Goal: Information Seeking & Learning: Learn about a topic

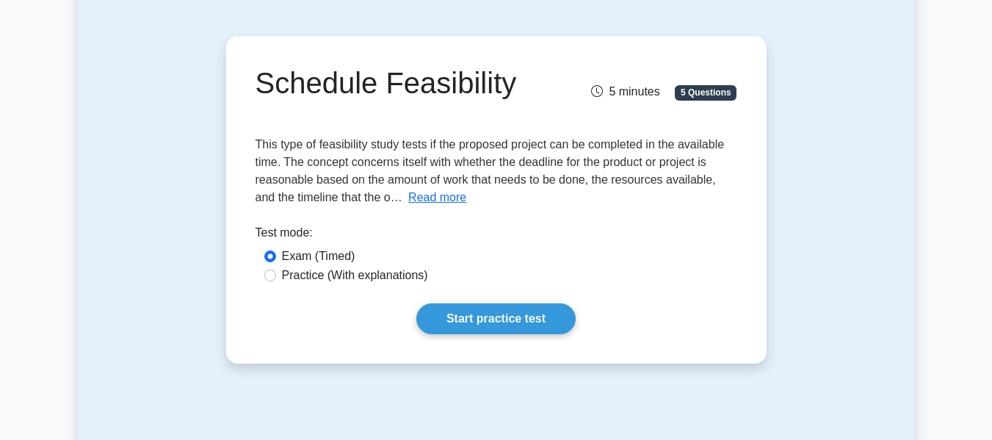
scroll to position [110, 0]
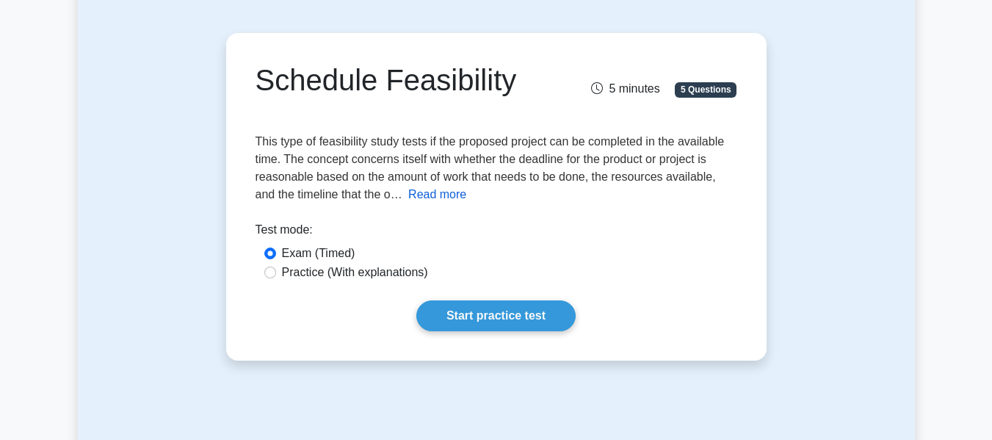
click at [408, 201] on button "Read more" at bounding box center [437, 195] width 58 height 18
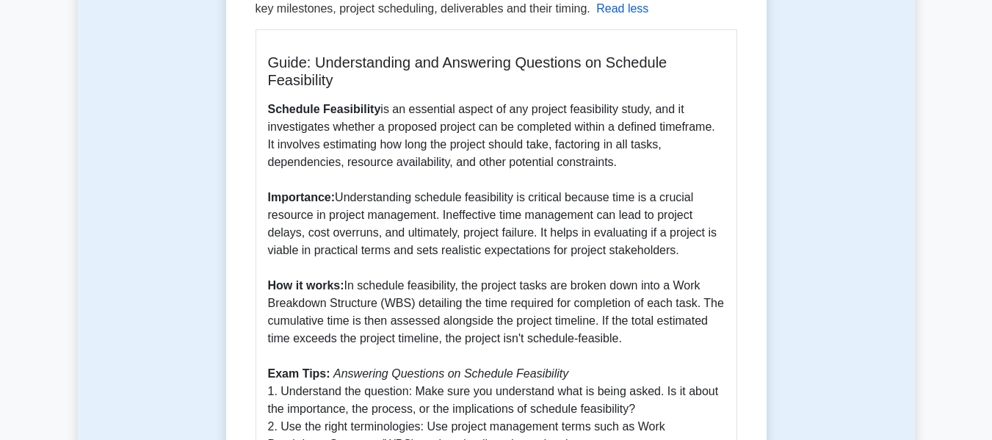
scroll to position [313, 0]
drag, startPoint x: 685, startPoint y: 250, endPoint x: 241, endPoint y: 111, distance: 465.2
click at [241, 111] on div "Schedule Feasibility 5 minutes 5 Questions This type of feasibility study tests…" at bounding box center [496, 258] width 528 height 845
copy p "Schedule Feasibility is an essential aspect of any project feasibility study, a…"
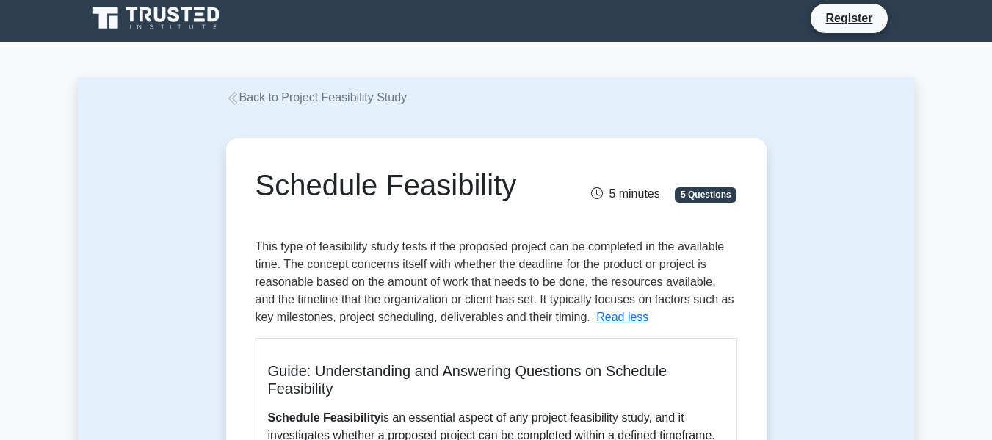
scroll to position [0, 0]
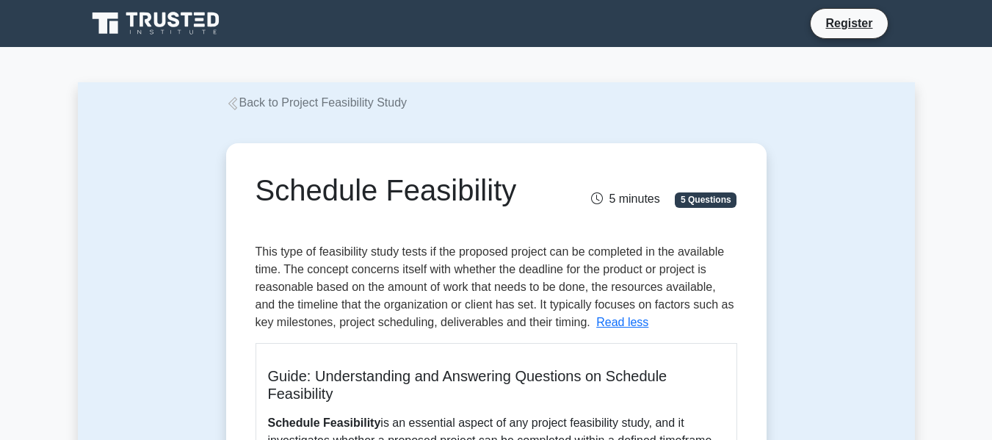
click at [415, 175] on h1 "Schedule Feasibility" at bounding box center [412, 189] width 315 height 35
click at [339, 291] on span "This type of feasibility study tests if the proposed project can be completed i…" at bounding box center [494, 286] width 479 height 83
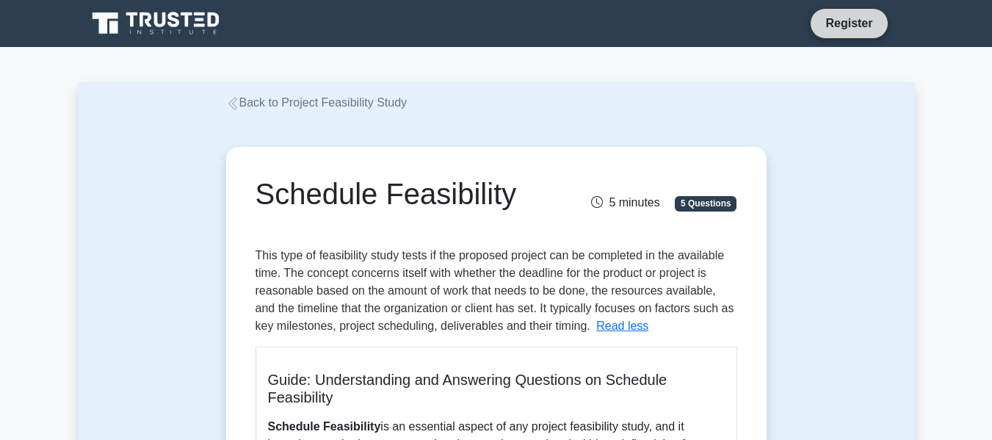
click at [864, 19] on link "Register" at bounding box center [848, 23] width 65 height 18
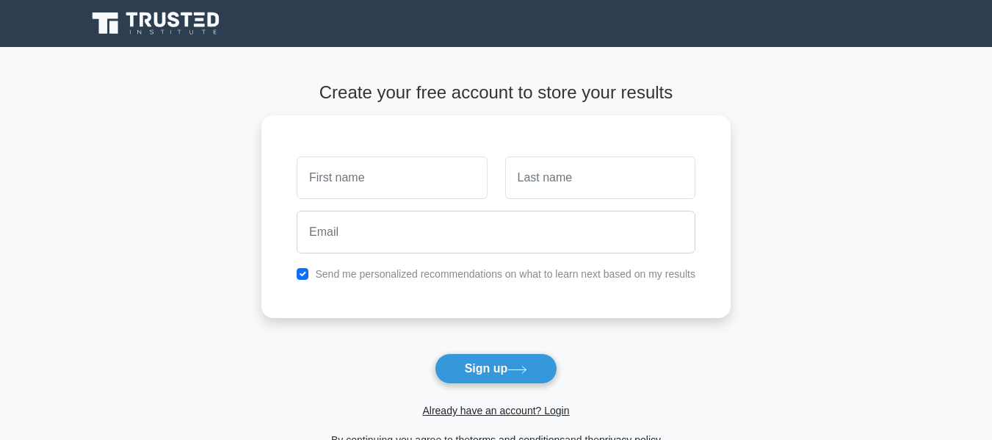
click at [123, 10] on icon at bounding box center [157, 24] width 141 height 28
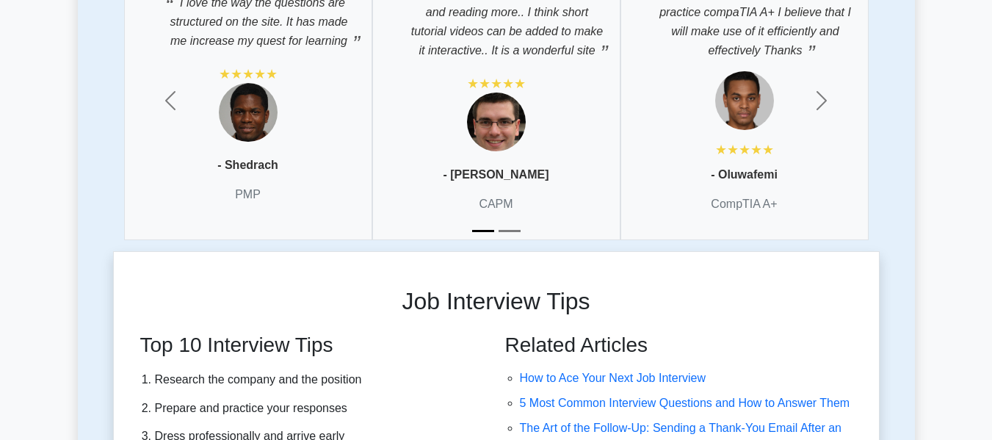
scroll to position [3892, 0]
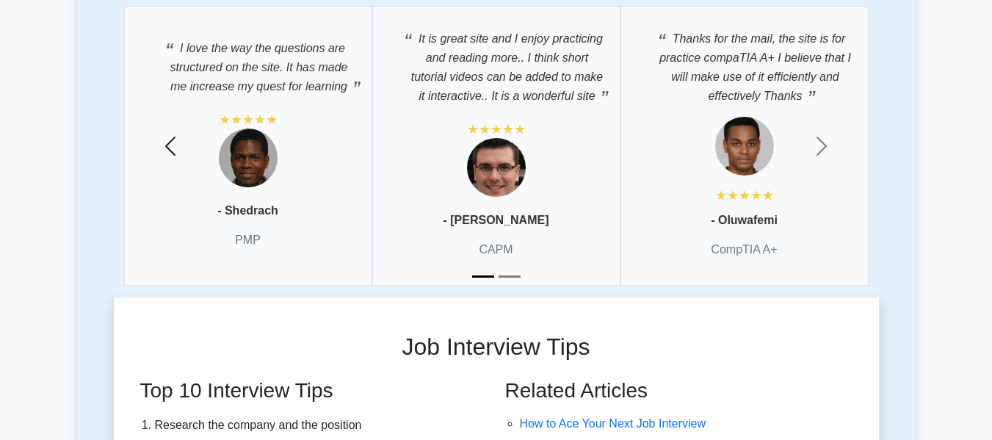
click at [172, 134] on span "button" at bounding box center [170, 145] width 23 height 23
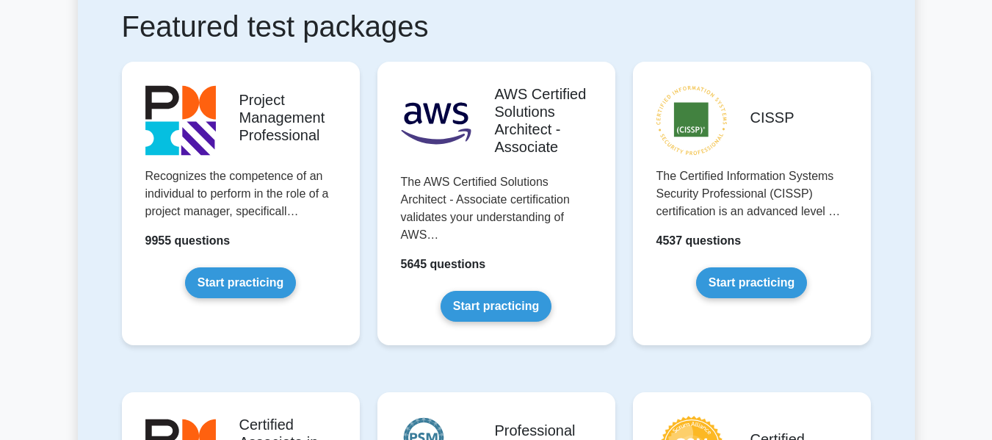
scroll to position [0, 0]
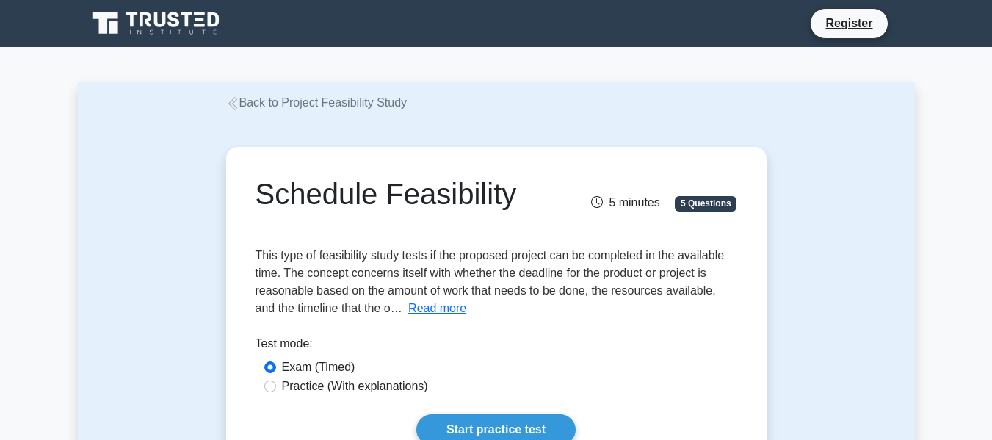
click at [172, 38] on link at bounding box center [157, 23] width 141 height 35
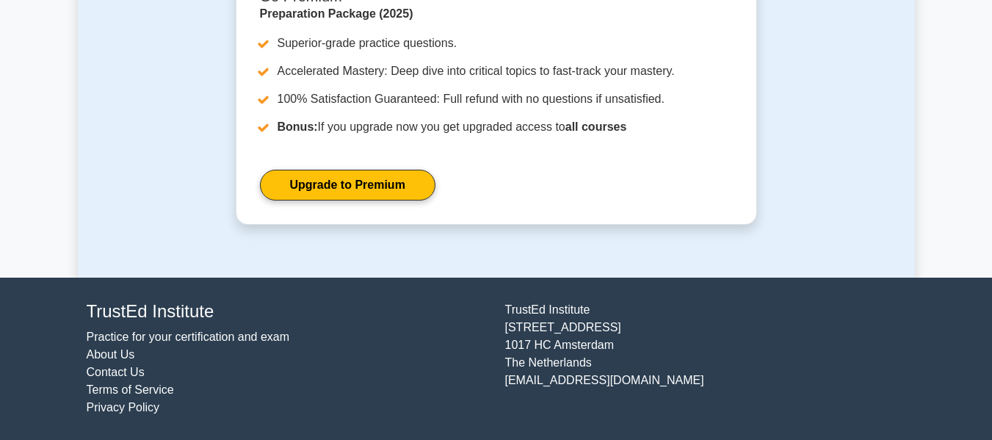
scroll to position [4626, 0]
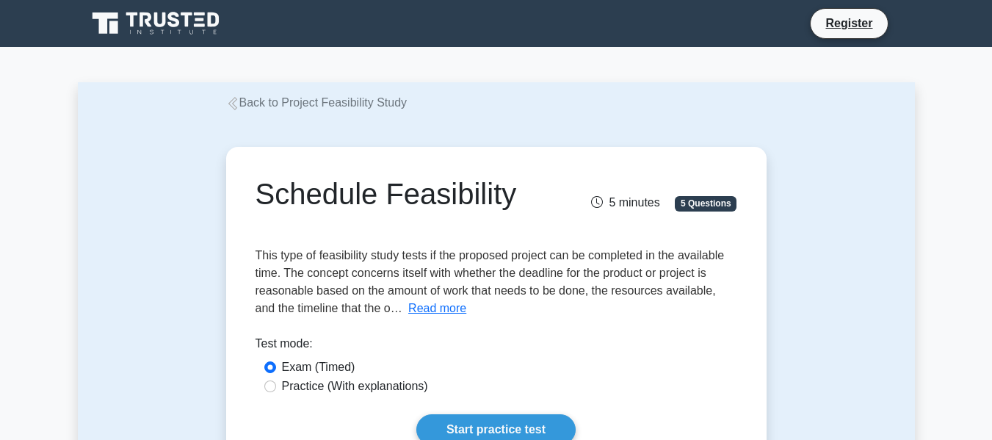
click at [155, 36] on icon at bounding box center [157, 24] width 141 height 28
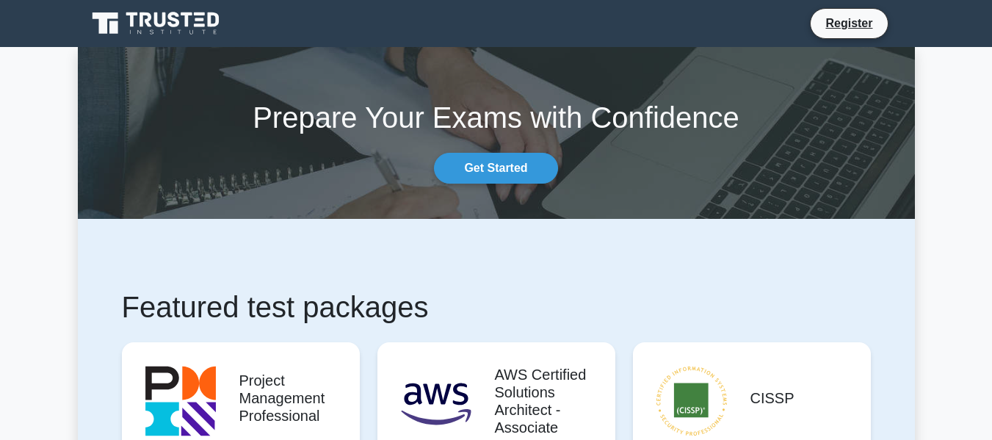
click at [123, 26] on icon at bounding box center [157, 24] width 141 height 28
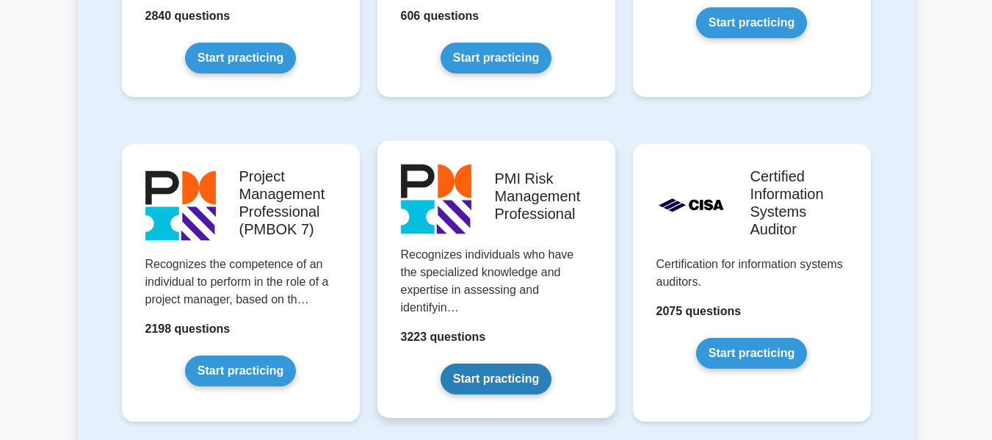
scroll to position [1321, 0]
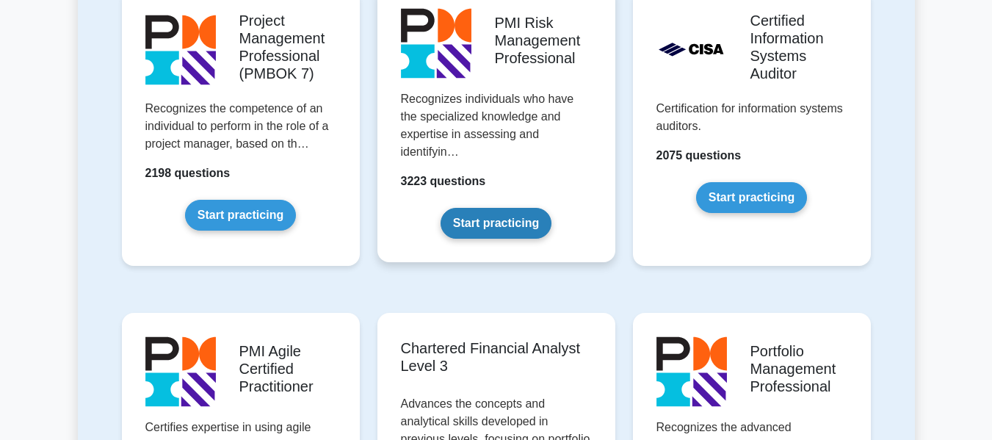
click at [502, 210] on link "Start practicing" at bounding box center [495, 223] width 111 height 31
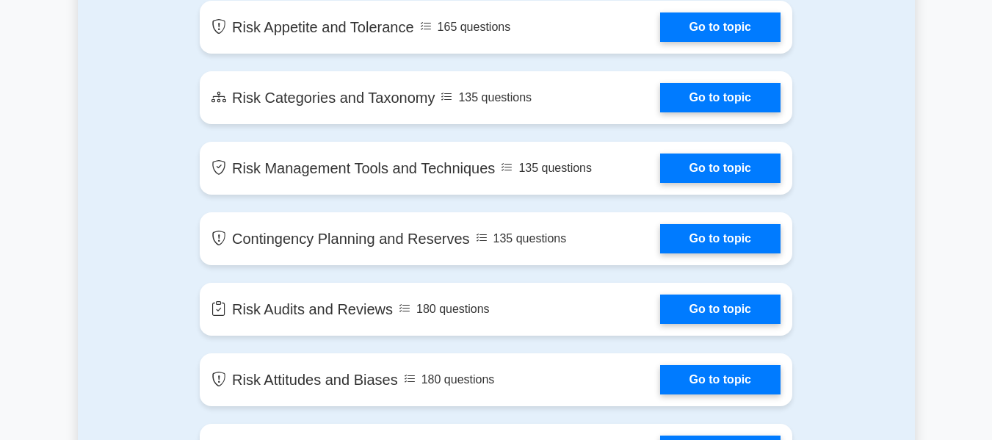
scroll to position [1468, 0]
